Goal: Check status

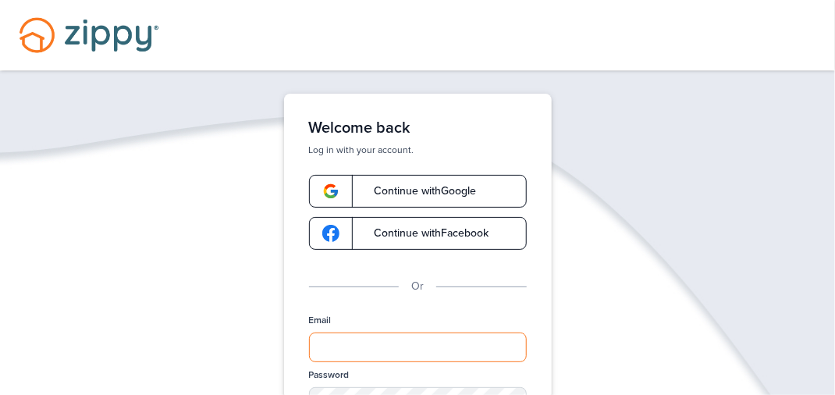
type input "**********"
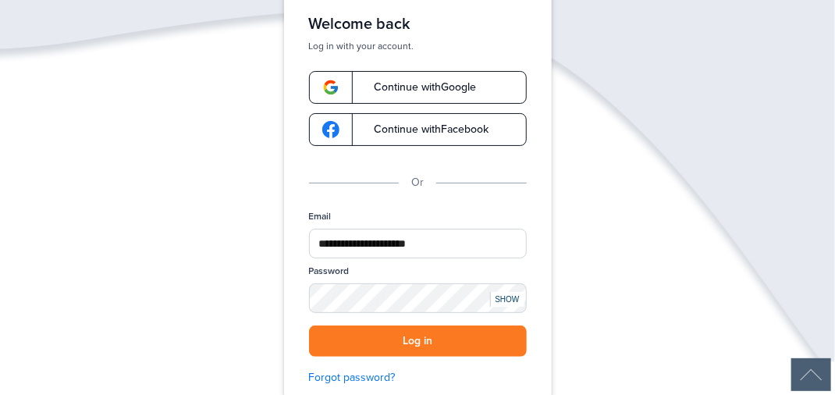
scroll to position [107, 0]
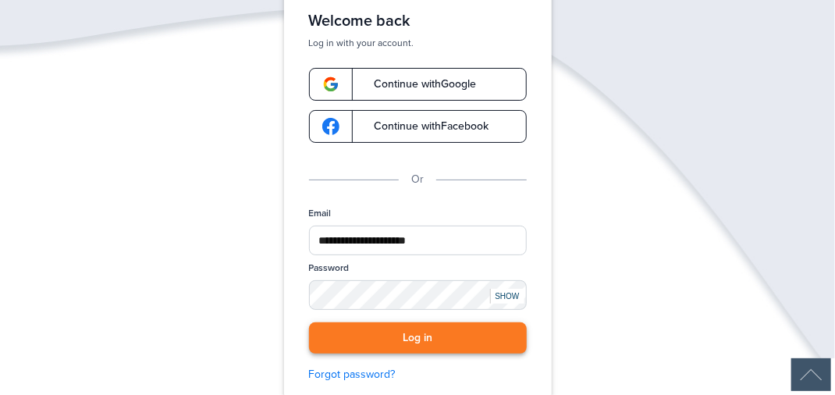
click at [481, 337] on button "Log in" at bounding box center [418, 338] width 218 height 32
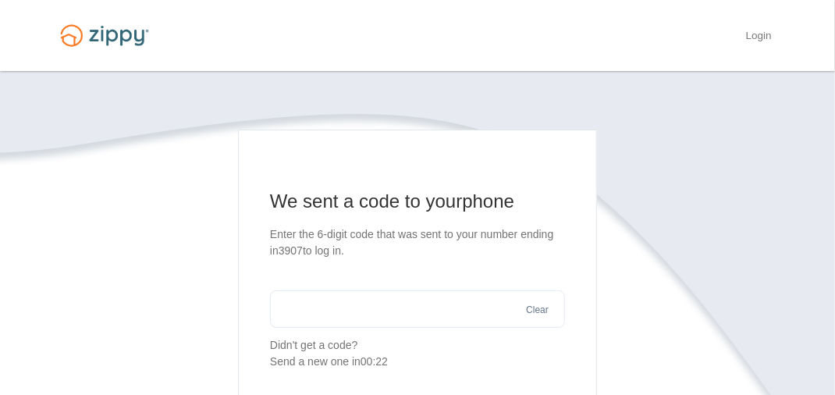
click at [361, 311] on input "text" at bounding box center [417, 308] width 295 height 37
click at [306, 310] on input "text" at bounding box center [417, 308] width 295 height 37
type input "******"
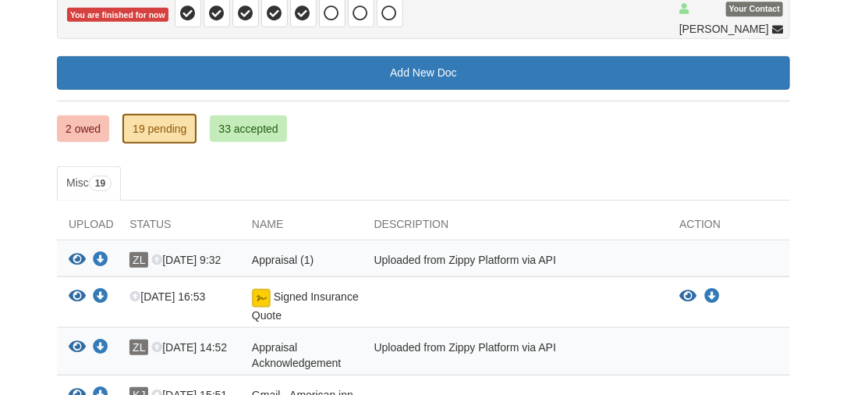
scroll to position [172, 0]
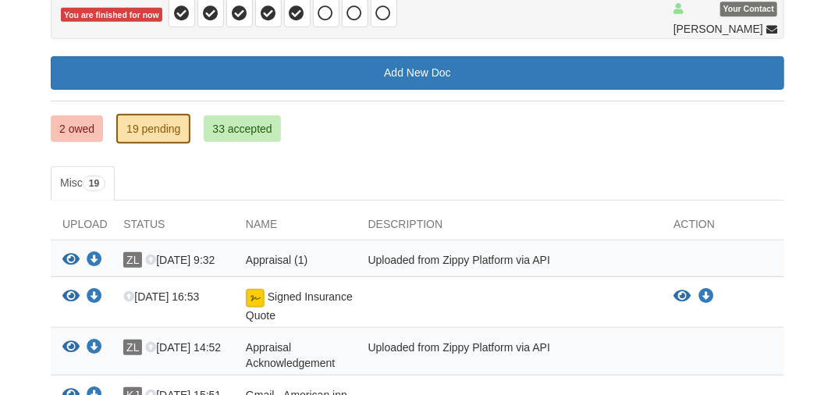
click at [456, 258] on div "Uploaded from Zippy Platform via API" at bounding box center [509, 262] width 306 height 20
click at [277, 254] on span "Appraisal (1)" at bounding box center [277, 260] width 62 height 12
drag, startPoint x: 277, startPoint y: 254, endPoint x: 397, endPoint y: 256, distance: 120.1
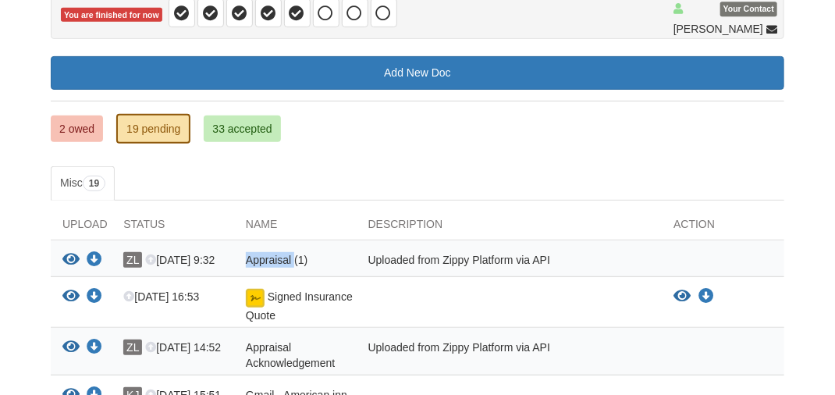
click at [397, 256] on div "Uploaded from Zippy Platform via API" at bounding box center [509, 262] width 306 height 20
click at [413, 254] on div "Uploaded from Zippy Platform via API" at bounding box center [509, 262] width 306 height 20
click at [258, 256] on span "Appraisal (1)" at bounding box center [277, 260] width 62 height 12
click at [69, 254] on icon "View Appraisal (1)" at bounding box center [70, 260] width 17 height 16
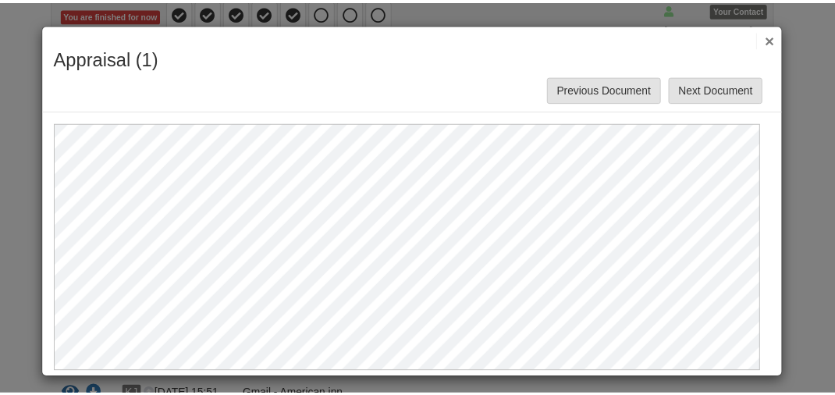
scroll to position [7, 0]
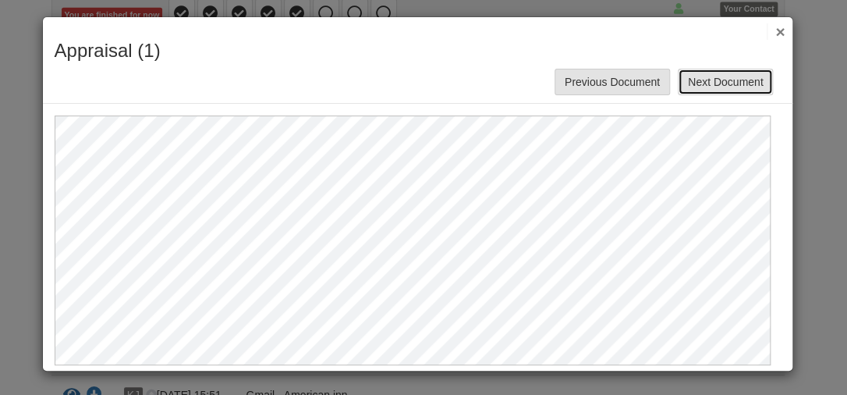
click at [724, 77] on button "Next Document" at bounding box center [725, 82] width 95 height 27
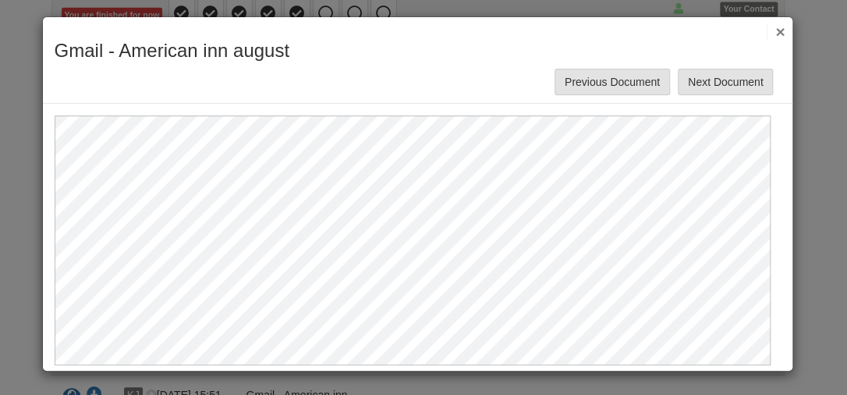
click at [771, 28] on button "×" at bounding box center [776, 31] width 18 height 16
